Goal: Information Seeking & Learning: Learn about a topic

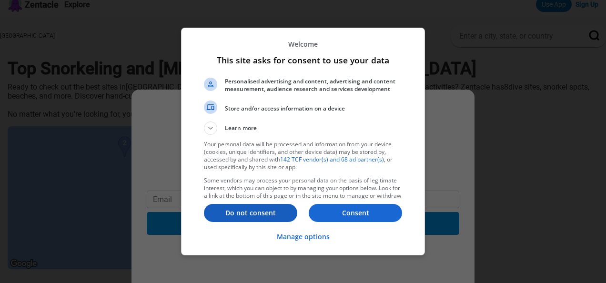
click at [248, 208] on button "Do not consent" at bounding box center [250, 213] width 93 height 18
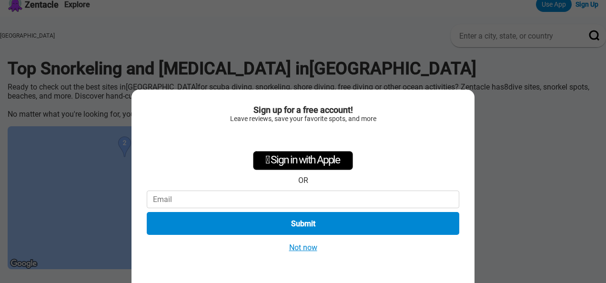
click at [315, 54] on div "Sign up for a free account! Leave reviews, save your favorite spots, and more …" at bounding box center [303, 141] width 606 height 283
click at [306, 251] on button "Not now" at bounding box center [303, 247] width 34 height 10
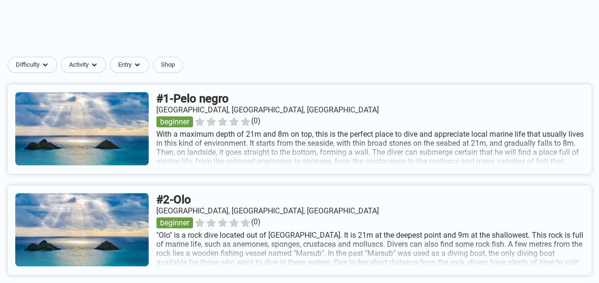
scroll to position [346, 0]
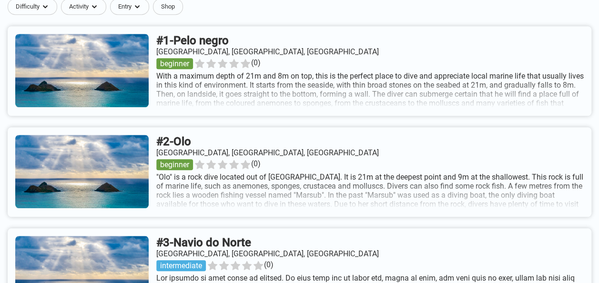
click at [120, 62] on link at bounding box center [299, 71] width 583 height 90
click at [215, 170] on link at bounding box center [299, 172] width 583 height 90
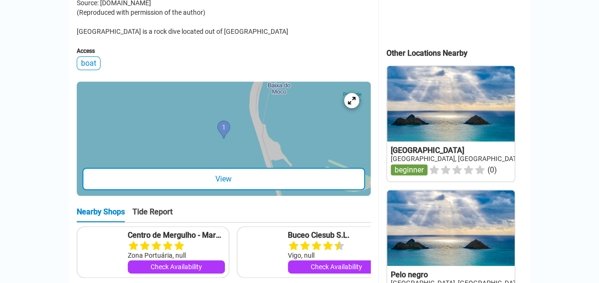
scroll to position [420, 0]
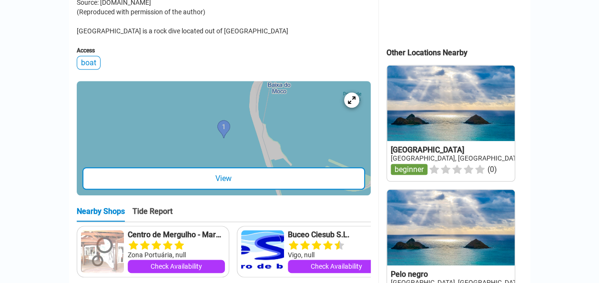
click at [285, 176] on div "View" at bounding box center [223, 178] width 282 height 22
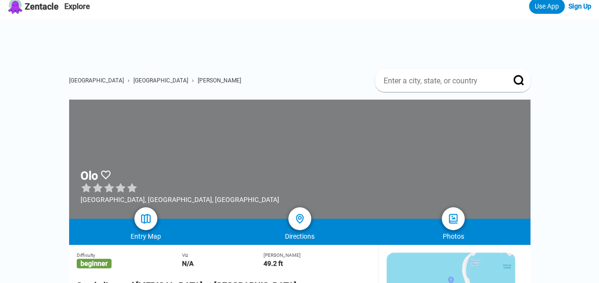
scroll to position [0, 0]
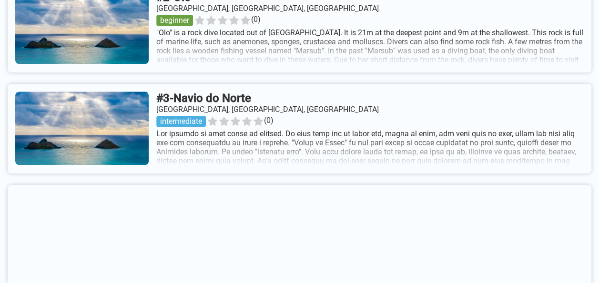
scroll to position [491, 0]
click at [260, 107] on link at bounding box center [299, 128] width 583 height 90
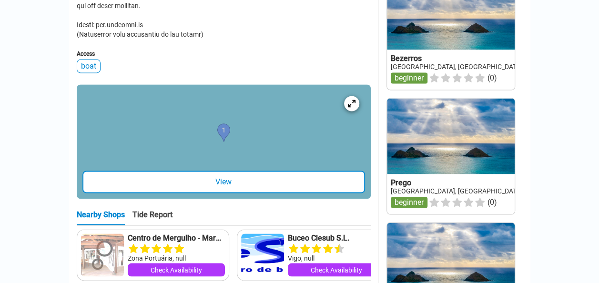
scroll to position [636, 0]
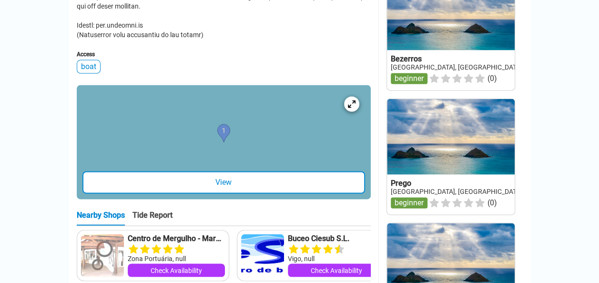
click at [171, 193] on div "View" at bounding box center [223, 182] width 282 height 22
click at [348, 113] on div at bounding box center [351, 104] width 18 height 18
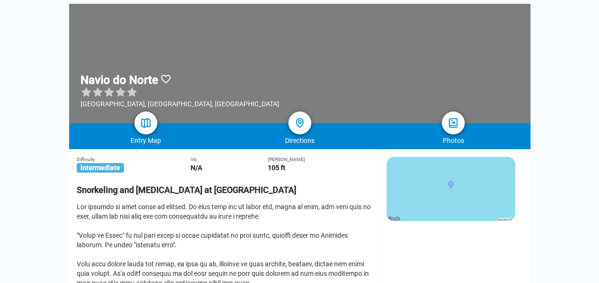
scroll to position [0, 0]
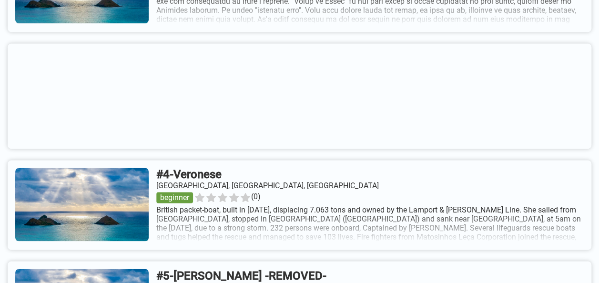
scroll to position [770, 0]
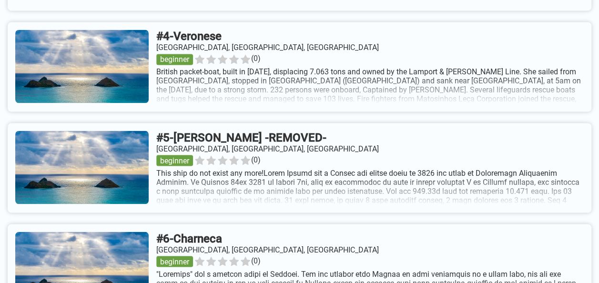
click at [304, 91] on link at bounding box center [299, 67] width 583 height 90
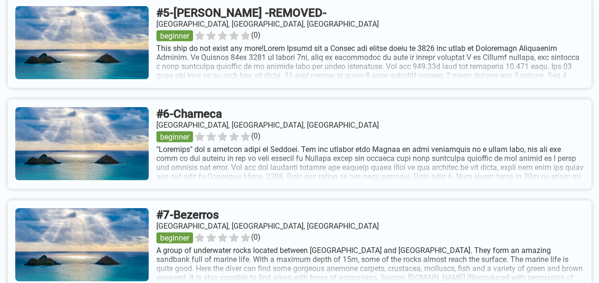
scroll to position [899, 0]
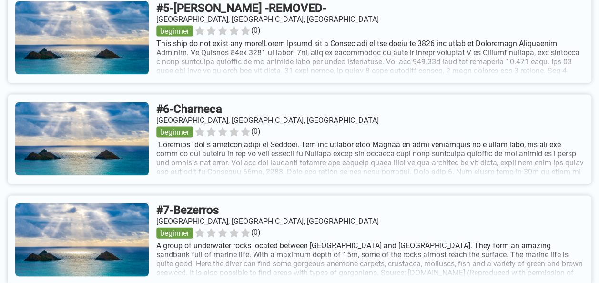
click at [242, 114] on link at bounding box center [299, 140] width 583 height 90
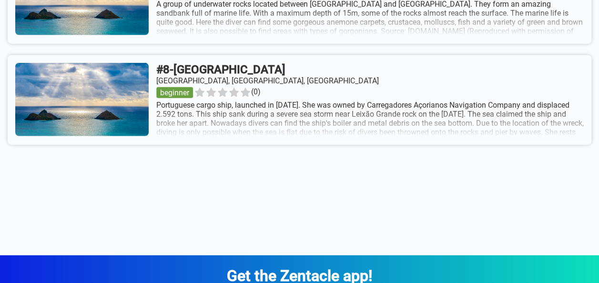
scroll to position [1141, 0]
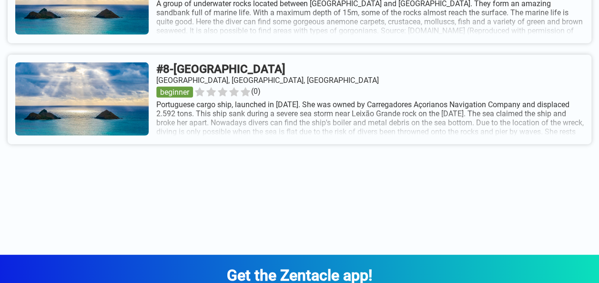
click at [245, 79] on link at bounding box center [299, 100] width 583 height 90
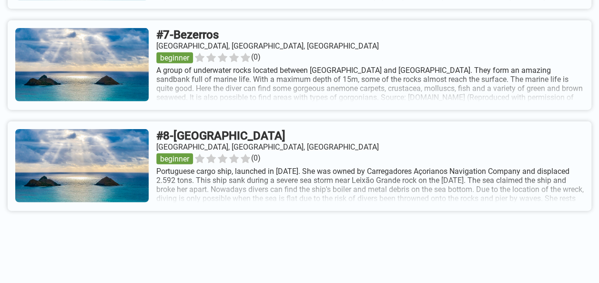
scroll to position [1014, 0]
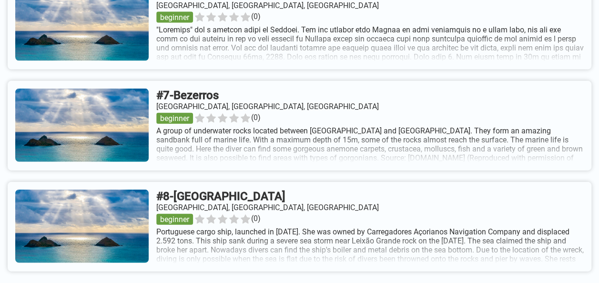
click at [230, 104] on link at bounding box center [299, 126] width 583 height 90
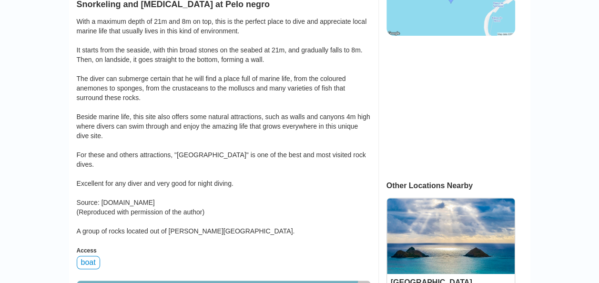
scroll to position [500, 0]
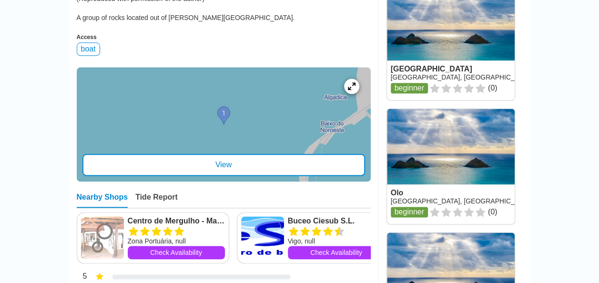
click at [296, 107] on div at bounding box center [224, 124] width 294 height 114
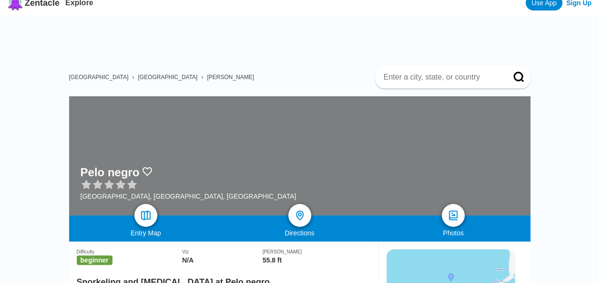
scroll to position [0, 0]
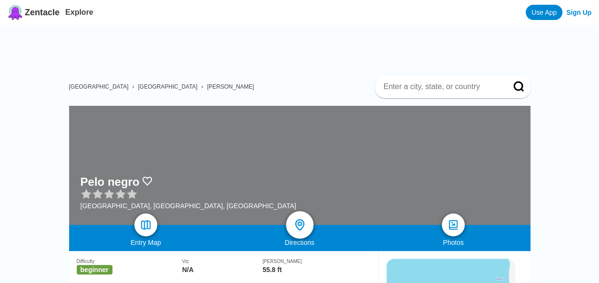
click at [309, 227] on div at bounding box center [300, 225] width 28 height 28
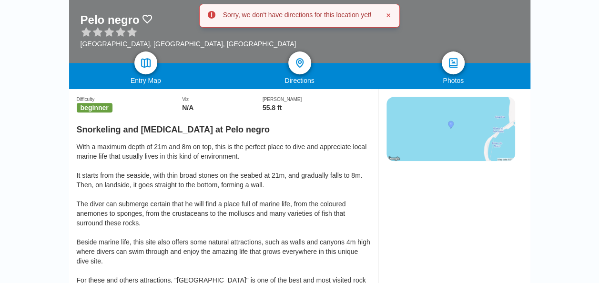
scroll to position [165, 0]
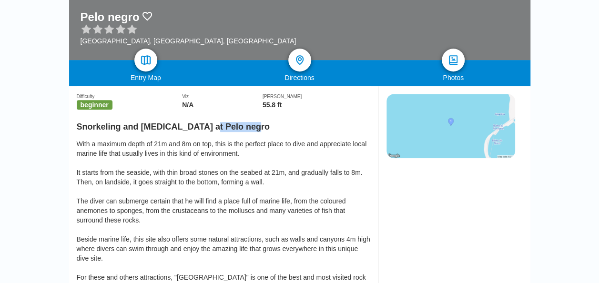
drag, startPoint x: 204, startPoint y: 129, endPoint x: 267, endPoint y: 127, distance: 62.4
click at [267, 127] on h2 "Snorkeling and [MEDICAL_DATA] at Pelo negro" at bounding box center [224, 124] width 294 height 16
copy h2 "Pelo negro"
click at [150, 165] on div "With a maximum depth of 21m and 8m on top, this is the perfect place to dive an…" at bounding box center [224, 248] width 294 height 219
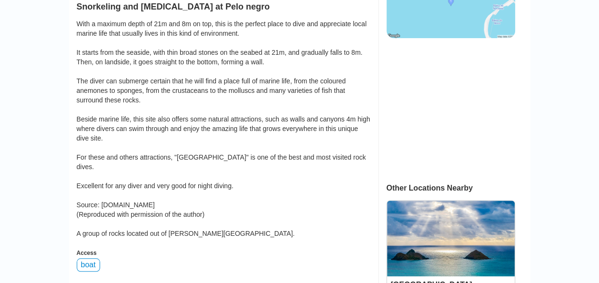
scroll to position [297, 0]
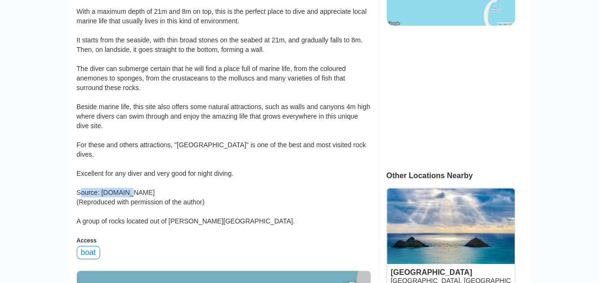
drag, startPoint x: 99, startPoint y: 186, endPoint x: 155, endPoint y: 187, distance: 56.2
click at [155, 187] on div "With a maximum depth of 21m and 8m on top, this is the perfect place to dive an…" at bounding box center [224, 116] width 294 height 219
copy div "[DOMAIN_NAME]"
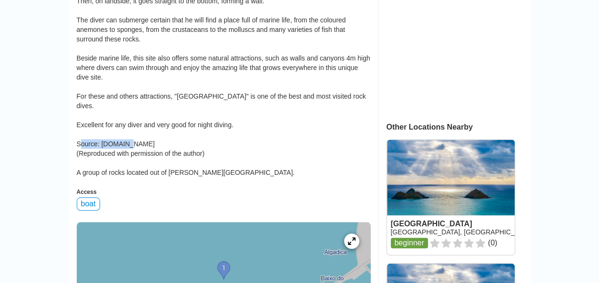
scroll to position [346, 0]
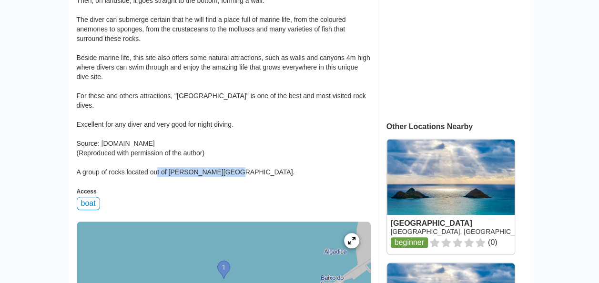
drag, startPoint x: 170, startPoint y: 167, endPoint x: 240, endPoint y: 168, distance: 69.0
click at [240, 168] on div "With a maximum depth of 21m and 8m on top, this is the perfect place to dive an…" at bounding box center [224, 67] width 294 height 219
drag, startPoint x: 240, startPoint y: 168, endPoint x: 190, endPoint y: 174, distance: 50.4
click at [190, 174] on div "Difficulty beginner Viz N/A Max Depth 55.8 ft Snorkeling and [MEDICAL_DATA] at …" at bounding box center [224, 161] width 294 height 513
drag, startPoint x: 170, startPoint y: 166, endPoint x: 239, endPoint y: 164, distance: 69.1
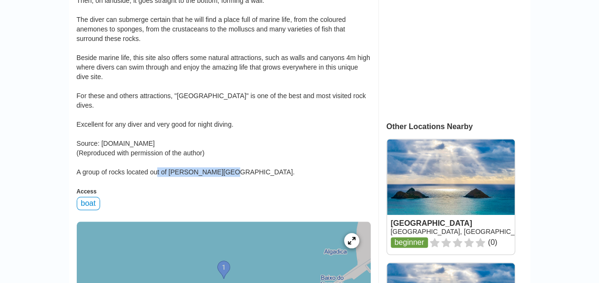
click at [239, 164] on div "With a maximum depth of 21m and 8m on top, this is the perfect place to dive an…" at bounding box center [224, 67] width 294 height 219
copy div "[PERSON_NAME][GEOGRAPHIC_DATA]"
click at [268, 141] on div "With a maximum depth of 21m and 8m on top, this is the perfect place to dive an…" at bounding box center [224, 67] width 294 height 219
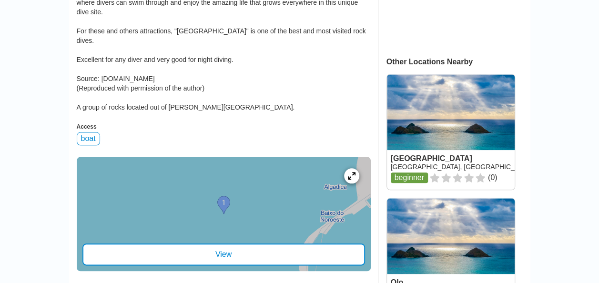
scroll to position [172, 0]
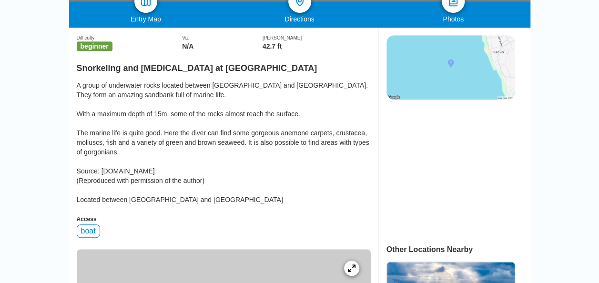
scroll to position [223, 0]
